Goal: Communication & Community: Answer question/provide support

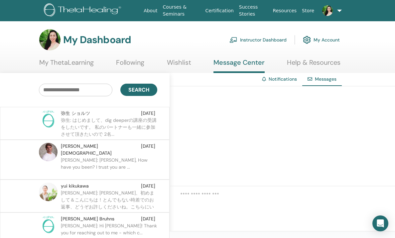
click at [117, 118] on p "弥生: はじめまして、dig deeperの講座の受講をしたいです。 私のパートナーも一緒に参加させて頂きたいので 2名..." at bounding box center [109, 127] width 96 height 20
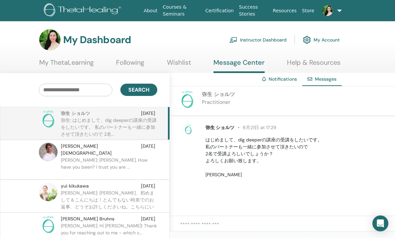
scroll to position [0, 4]
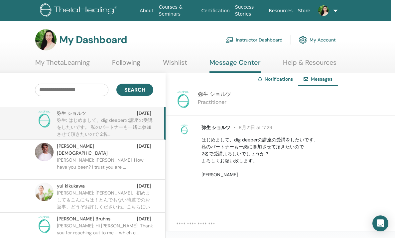
click at [233, 221] on div at bounding box center [280, 228] width 229 height 24
click at [205, 225] on textarea at bounding box center [285, 228] width 219 height 14
click at [296, 229] on textarea "**********" at bounding box center [285, 228] width 219 height 14
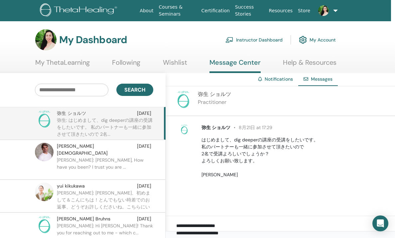
click at [282, 228] on textarea "**********" at bounding box center [285, 228] width 219 height 14
click at [317, 228] on textarea "**********" at bounding box center [285, 228] width 219 height 14
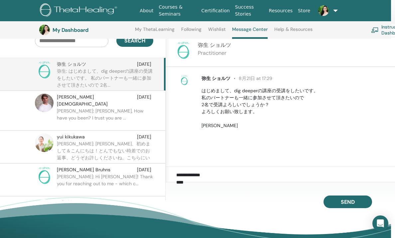
scroll to position [66, 4]
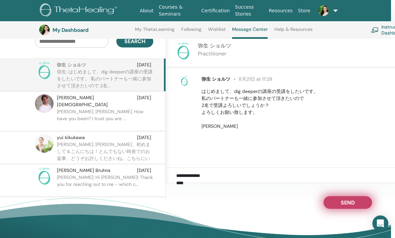
type textarea "**********"
click at [346, 199] on span "Send" at bounding box center [348, 201] width 14 height 5
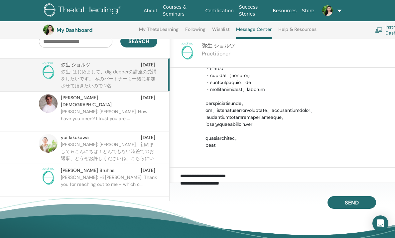
scroll to position [175, 0]
click at [130, 108] on p "[PERSON_NAME]: [PERSON_NAME], How have you been? I trust you are ..." at bounding box center [109, 118] width 96 height 20
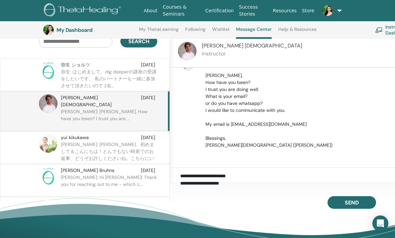
scroll to position [16, 0]
drag, startPoint x: 290, startPoint y: 124, endPoint x: 231, endPoint y: 125, distance: 58.8
click at [231, 125] on p "[PERSON_NAME], How have you been? I trust you are doing well. What is your emai…" at bounding box center [298, 110] width 186 height 77
copy p "[EMAIL_ADDRESS][DOMAIN_NAME]"
click at [69, 99] on span "[PERSON_NAME][DEMOGRAPHIC_DATA]" at bounding box center [101, 101] width 80 height 14
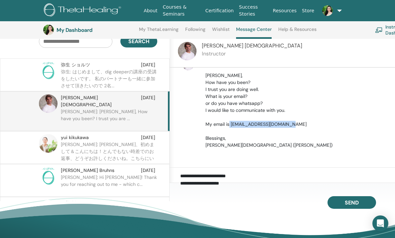
click at [72, 63] on span "弥生 ショルツ" at bounding box center [75, 64] width 29 height 7
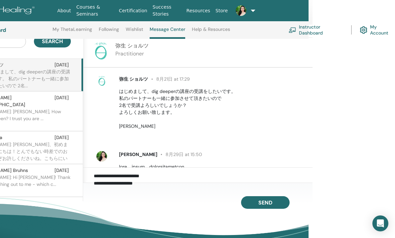
click at [128, 80] on span "弥生 ショルツ" at bounding box center [133, 79] width 29 height 6
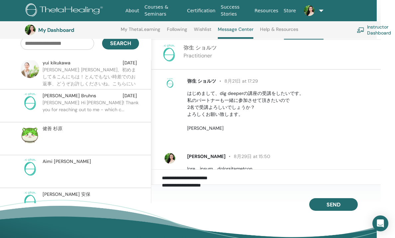
scroll to position [78, 0]
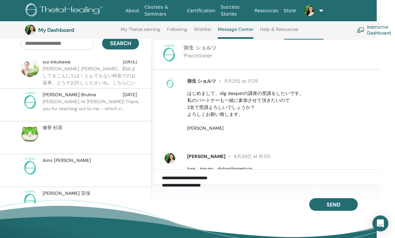
click at [56, 124] on span "健[PERSON_NAME]" at bounding box center [53, 127] width 20 height 7
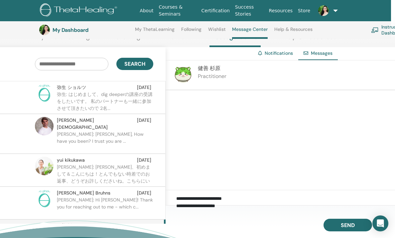
scroll to position [40, 4]
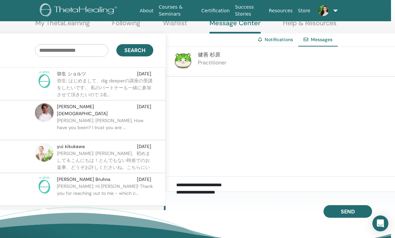
click at [78, 107] on span "[PERSON_NAME][DEMOGRAPHIC_DATA]" at bounding box center [97, 110] width 80 height 14
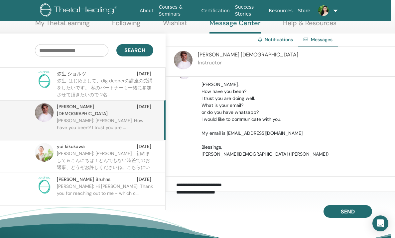
scroll to position [13, 0]
